Goal: Navigation & Orientation: Find specific page/section

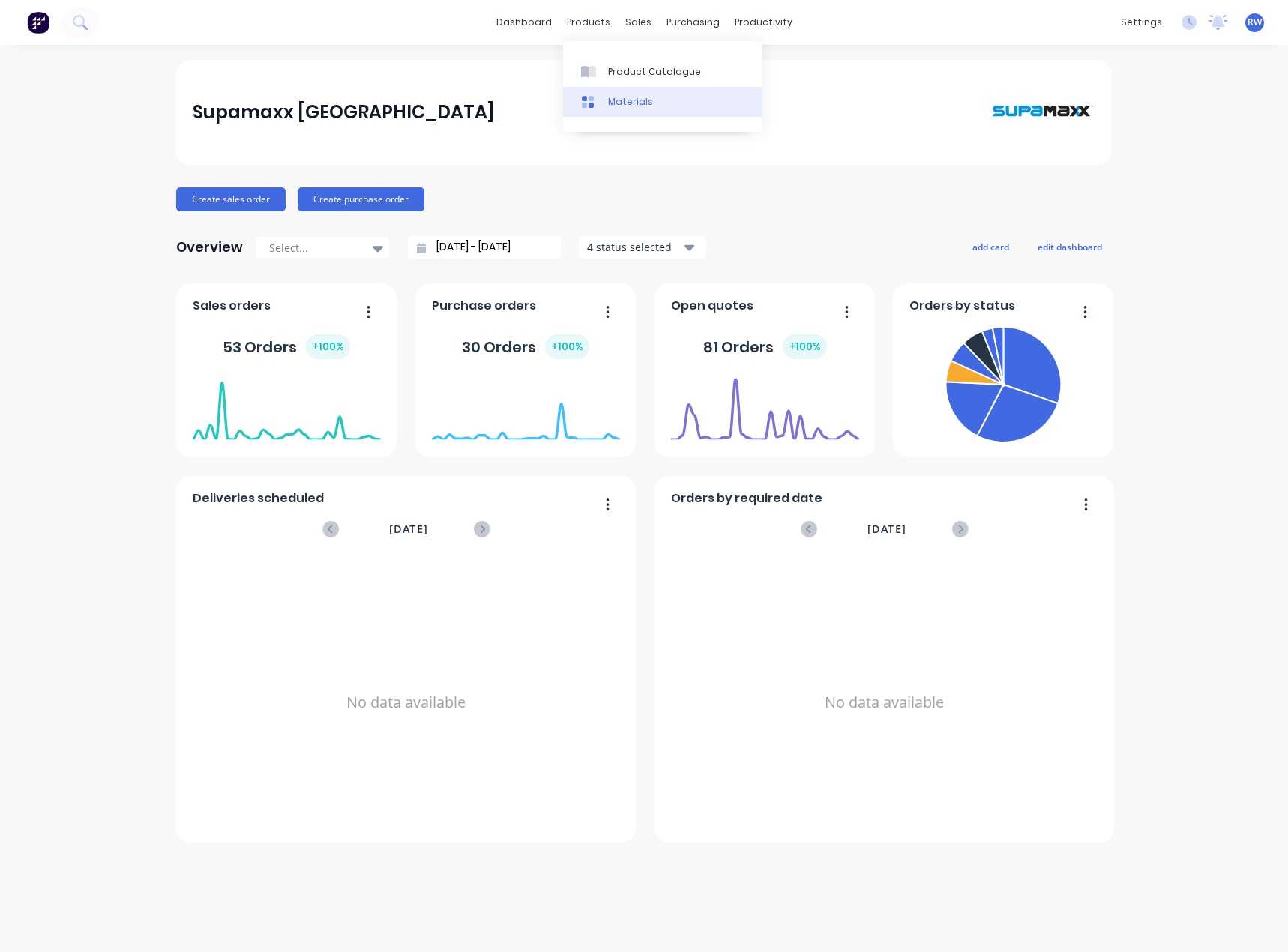
click at [618, 100] on div "Materials" at bounding box center [631, 102] width 45 height 14
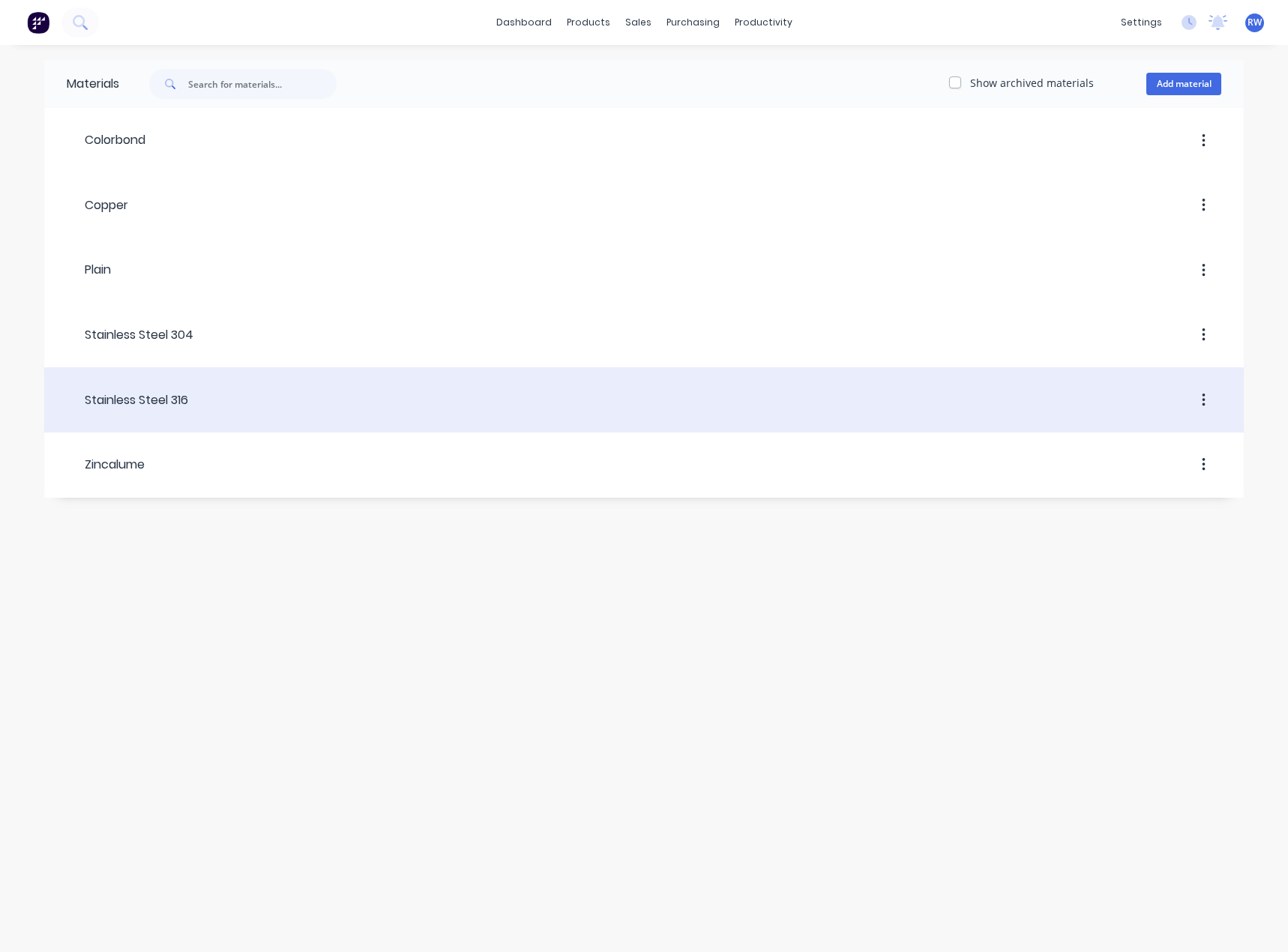
click at [193, 395] on div at bounding box center [704, 400] width 1033 height 27
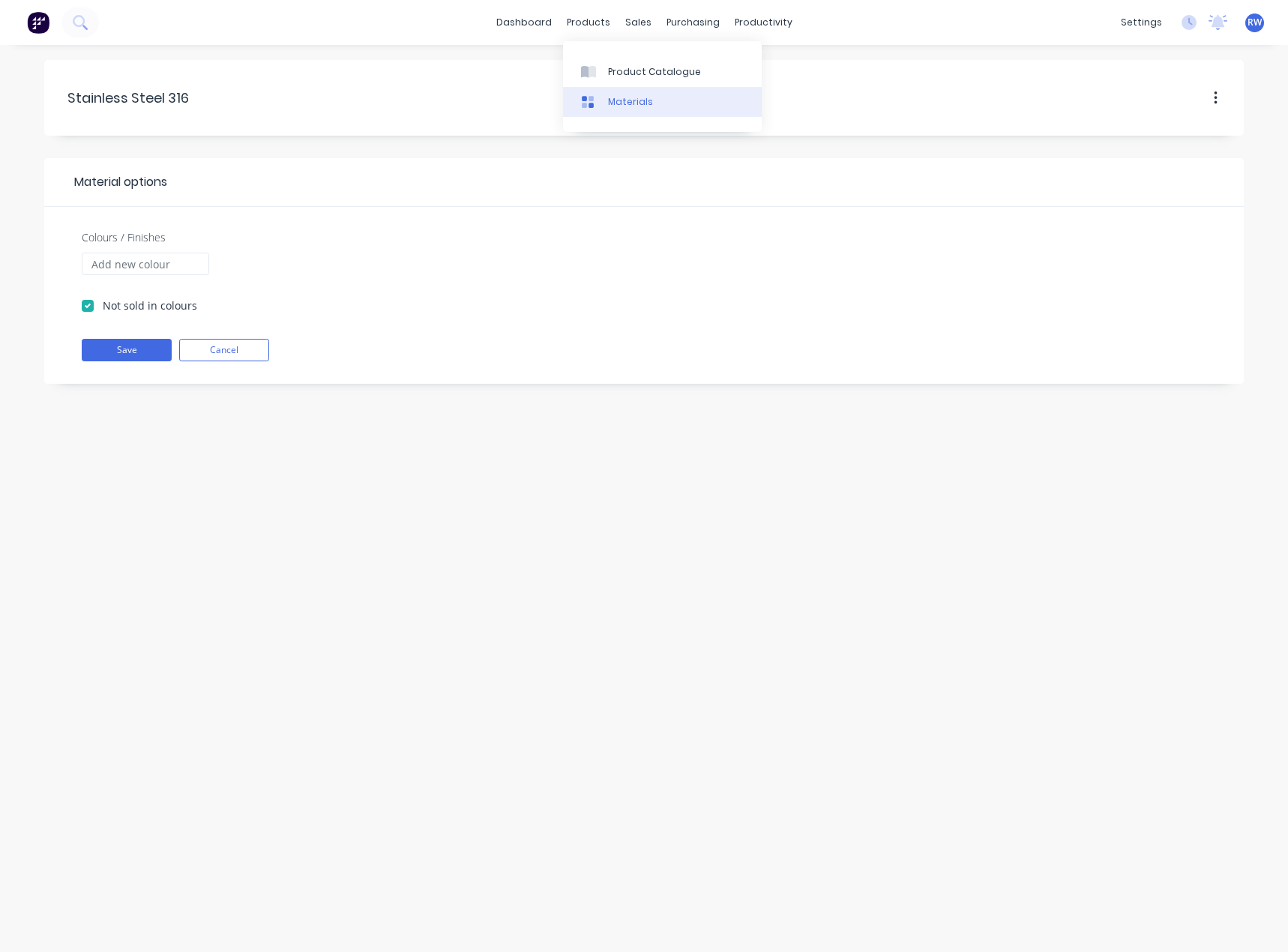
click at [609, 98] on div "Materials" at bounding box center [631, 102] width 45 height 14
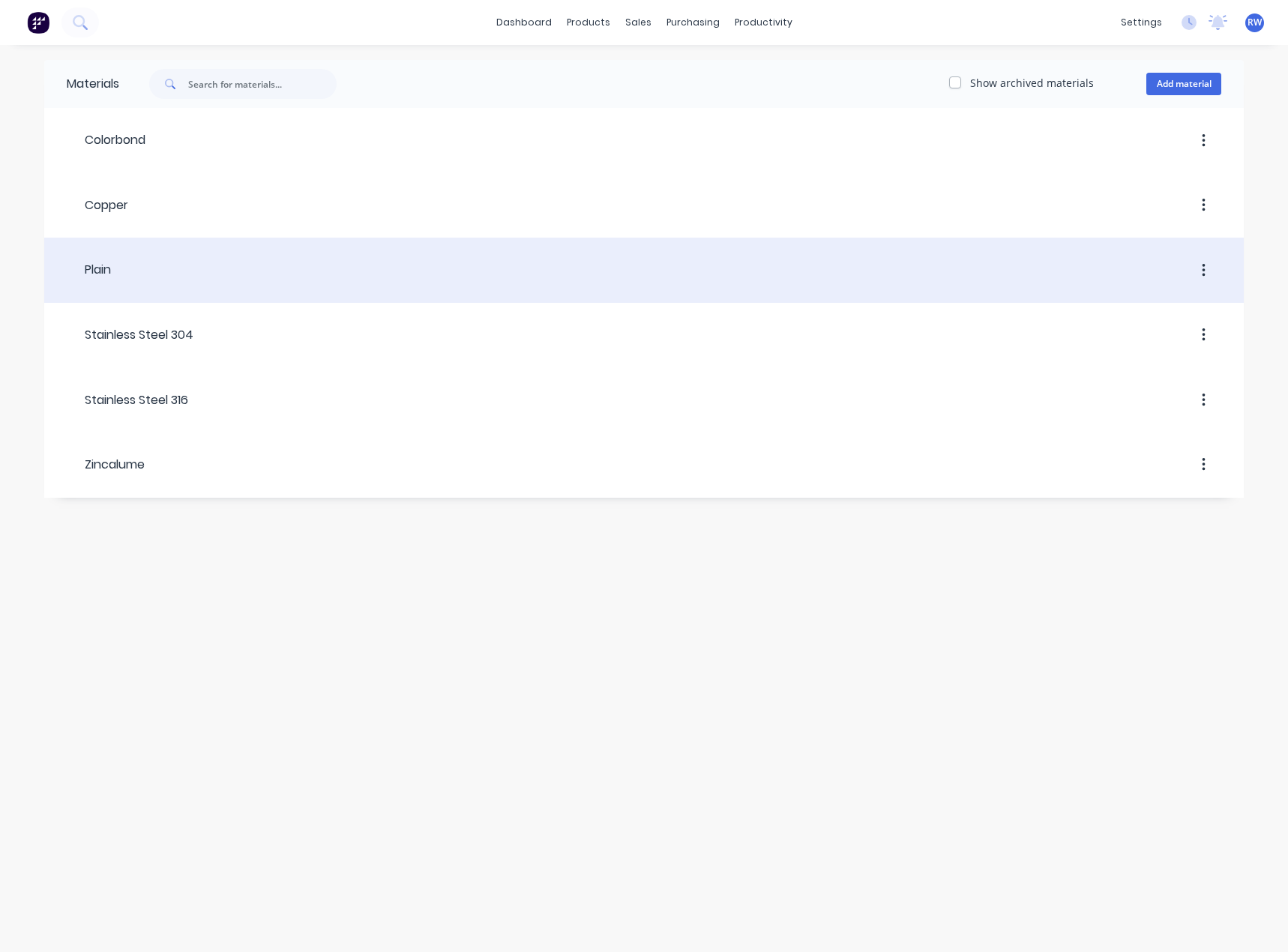
click at [146, 270] on div at bounding box center [666, 270] width 1111 height 27
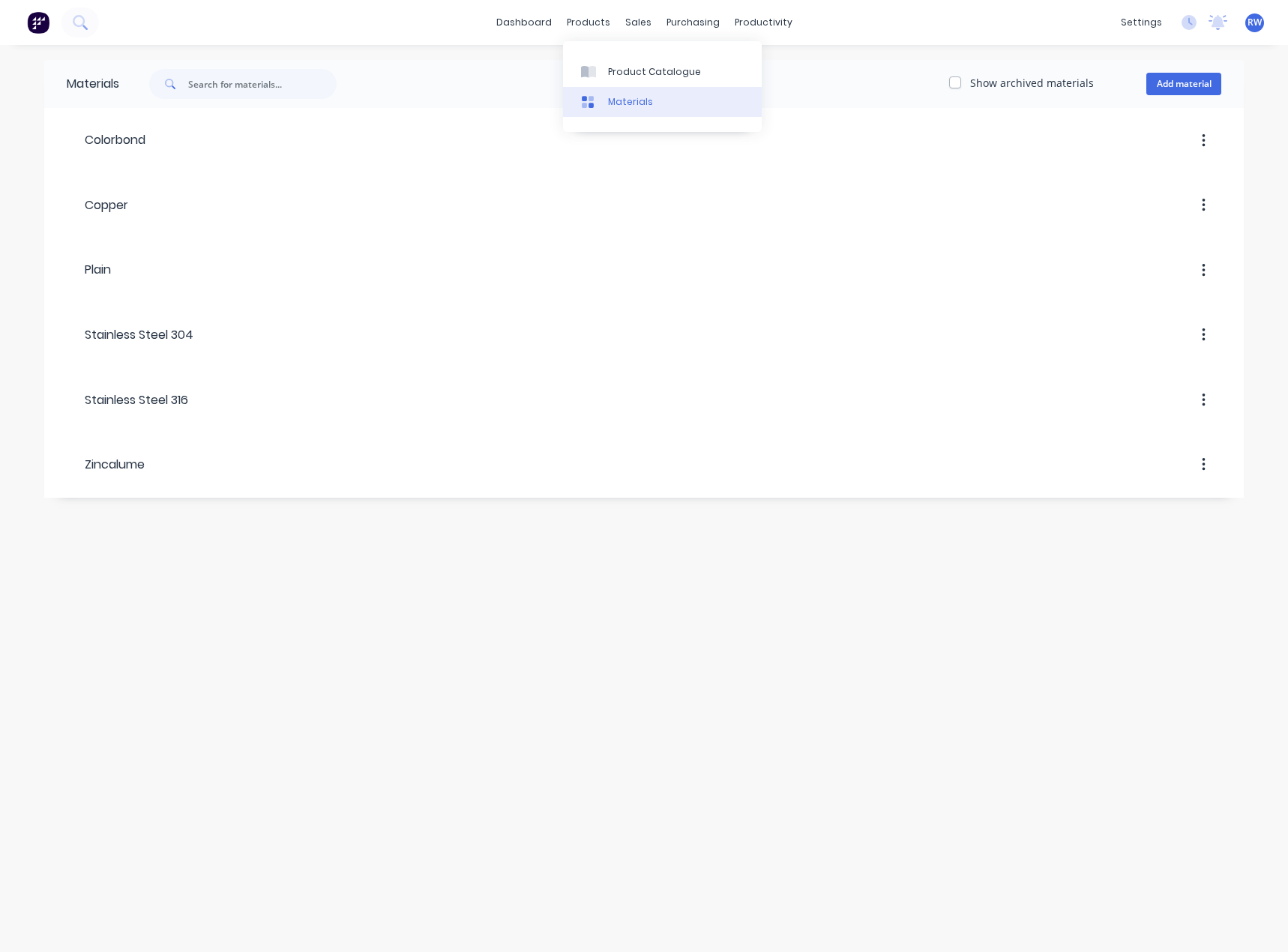
click at [609, 98] on div "Materials" at bounding box center [631, 102] width 45 height 14
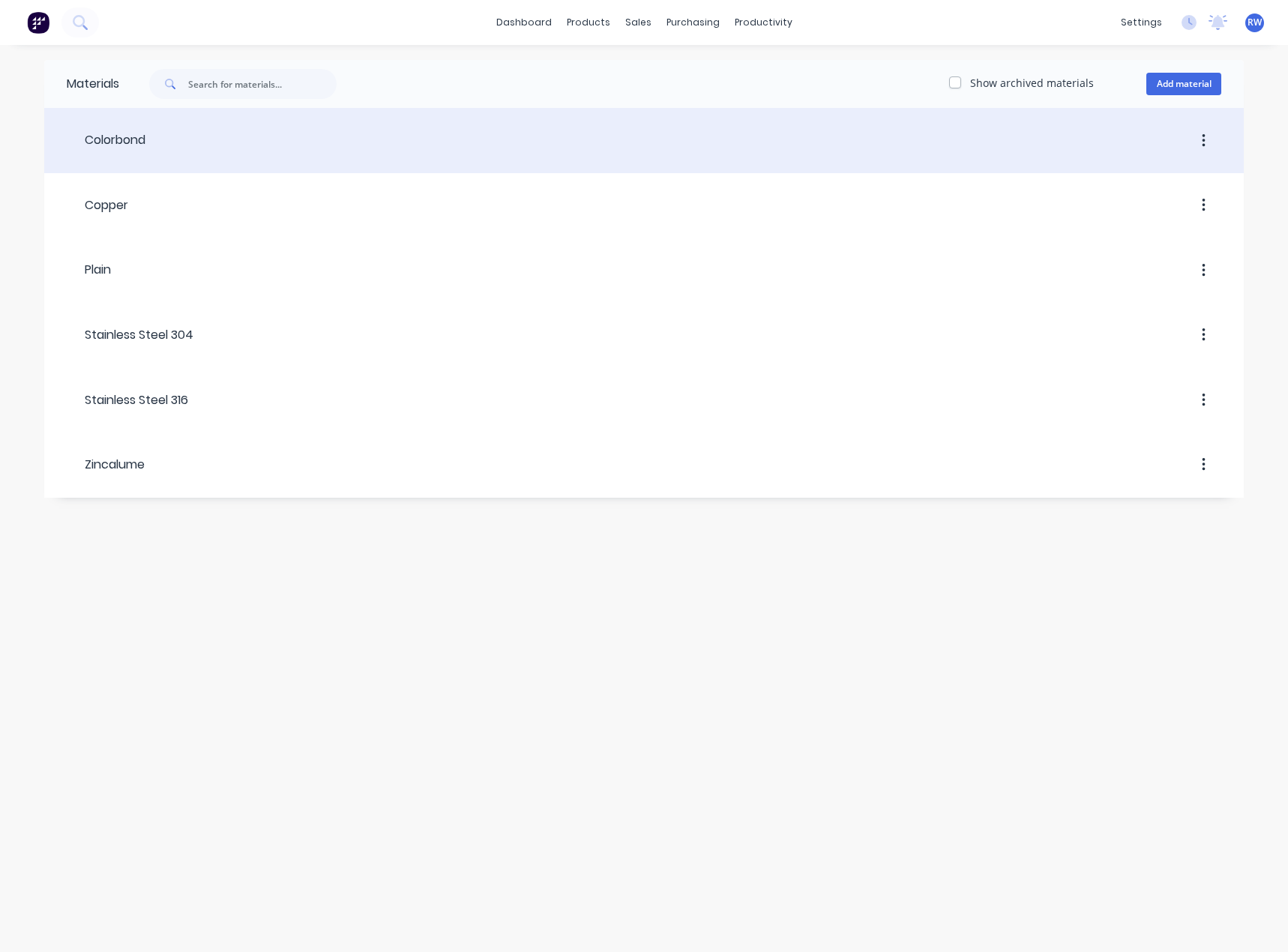
click at [159, 136] on div at bounding box center [683, 141] width 1076 height 27
